Goal: Task Accomplishment & Management: Manage account settings

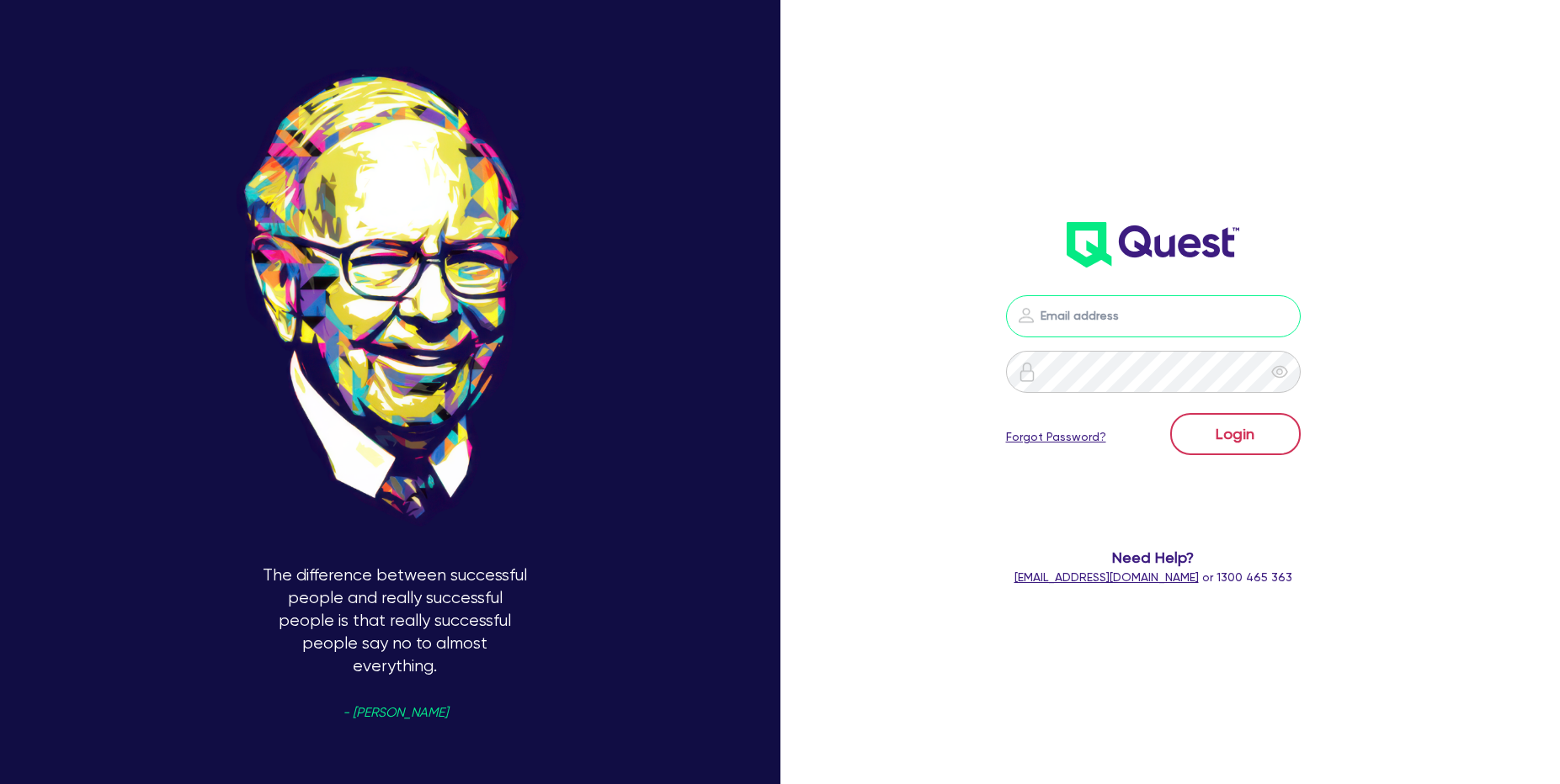
type input "[PERSON_NAME][EMAIL_ADDRESS][PERSON_NAME][DOMAIN_NAME]"
click at [1279, 426] on button "Login" at bounding box center [1235, 434] width 130 height 42
